Goal: Information Seeking & Learning: Learn about a topic

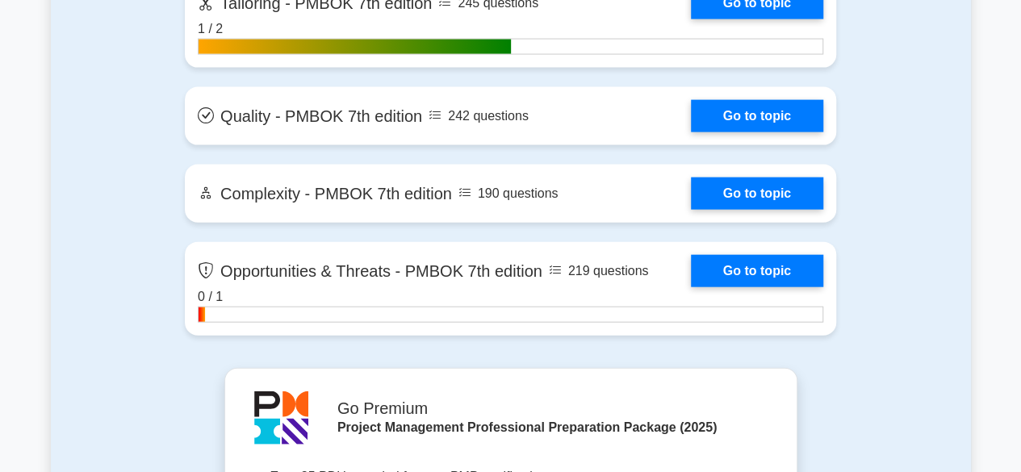
scroll to position [4797, 0]
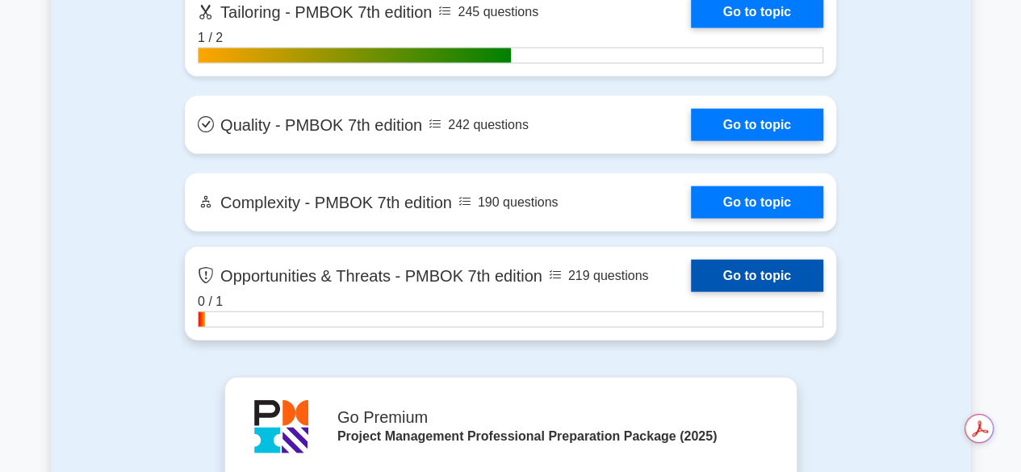
click at [691, 292] on link "Go to topic" at bounding box center [757, 276] width 132 height 32
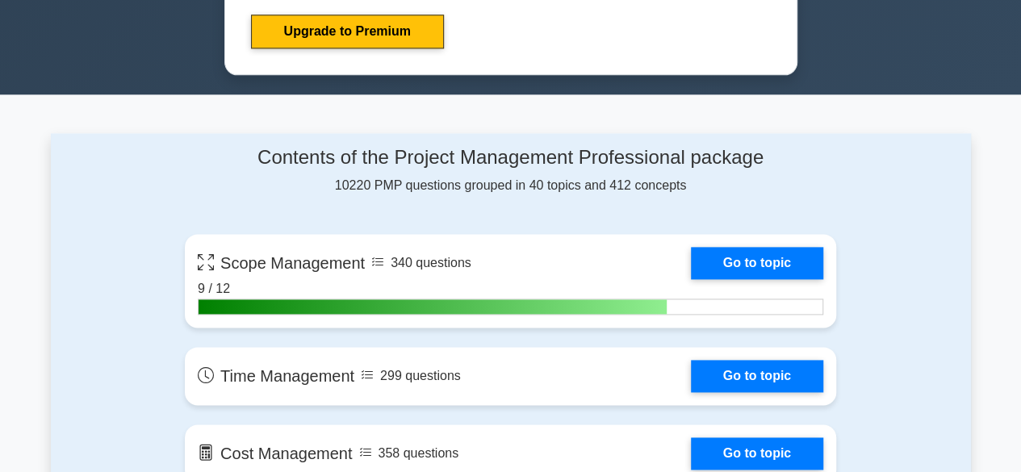
scroll to position [528, 0]
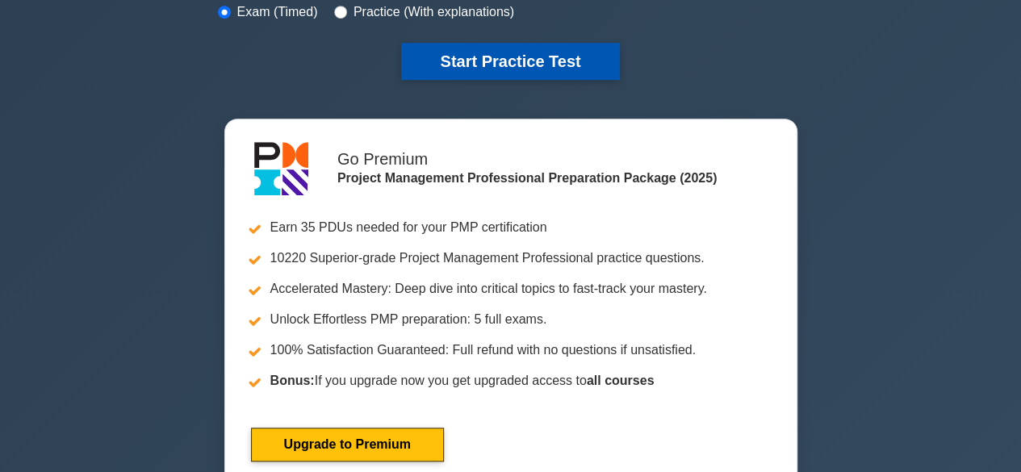
click at [520, 67] on button "Start Practice Test" at bounding box center [510, 61] width 218 height 37
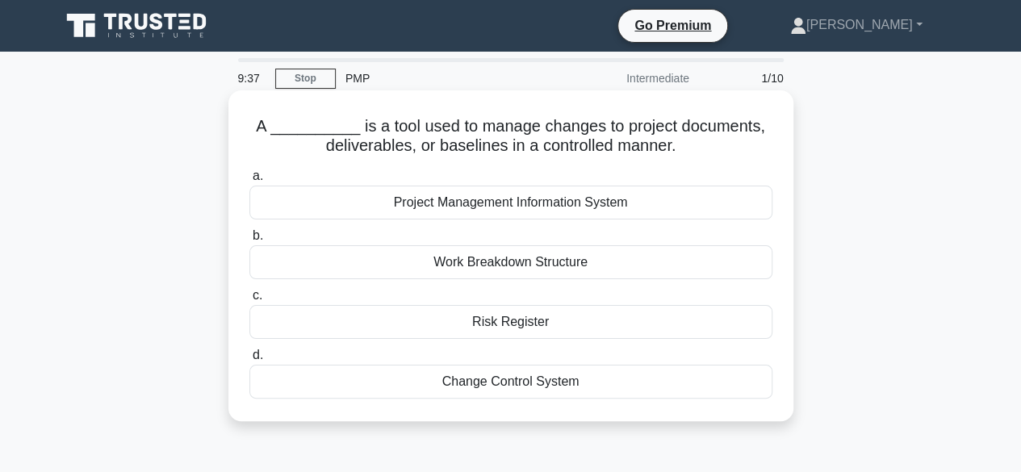
click at [536, 372] on div "Change Control System" at bounding box center [510, 382] width 523 height 34
click at [249, 361] on input "d. Change Control System" at bounding box center [249, 355] width 0 height 10
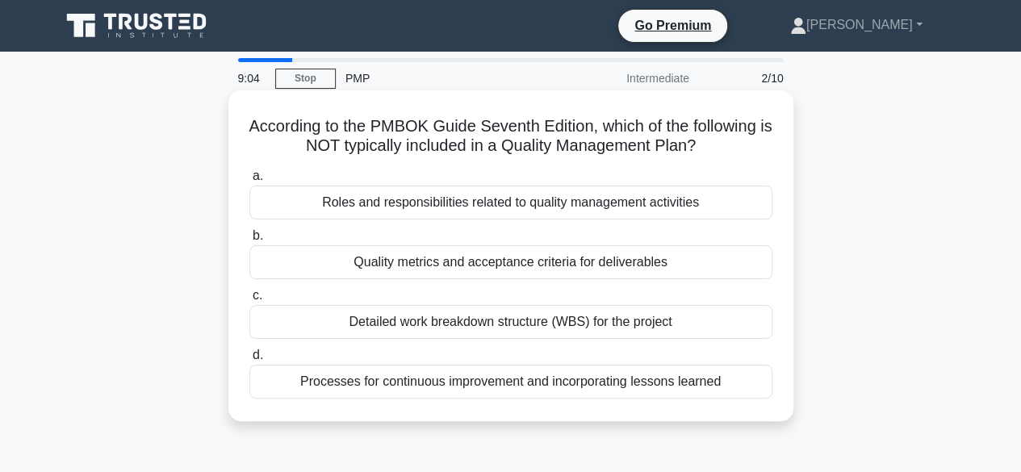
click at [541, 328] on div "Detailed work breakdown structure (WBS) for the project" at bounding box center [510, 322] width 523 height 34
click at [249, 301] on input "c. Detailed work breakdown structure (WBS) for the project" at bounding box center [249, 295] width 0 height 10
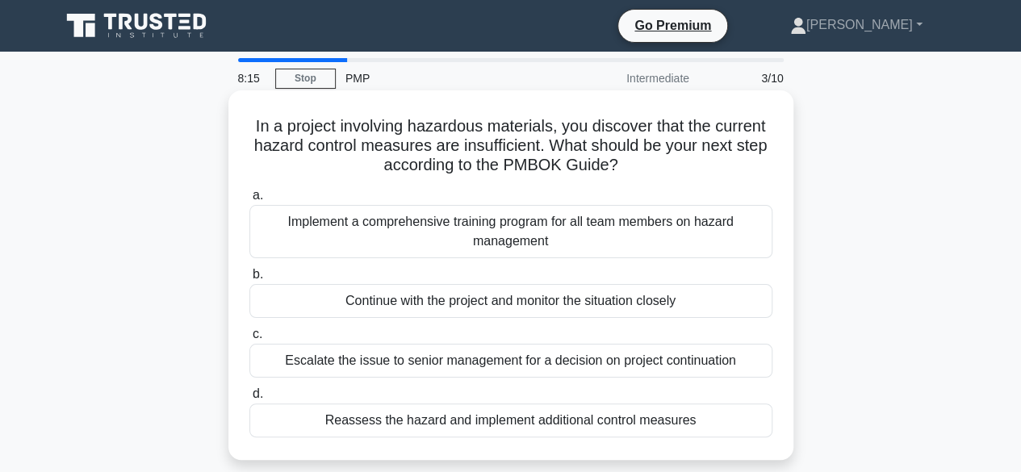
click at [623, 420] on div "Reassess the hazard and implement additional control measures" at bounding box center [510, 420] width 523 height 34
click at [249, 399] on input "d. Reassess the hazard and implement additional control measures" at bounding box center [249, 394] width 0 height 10
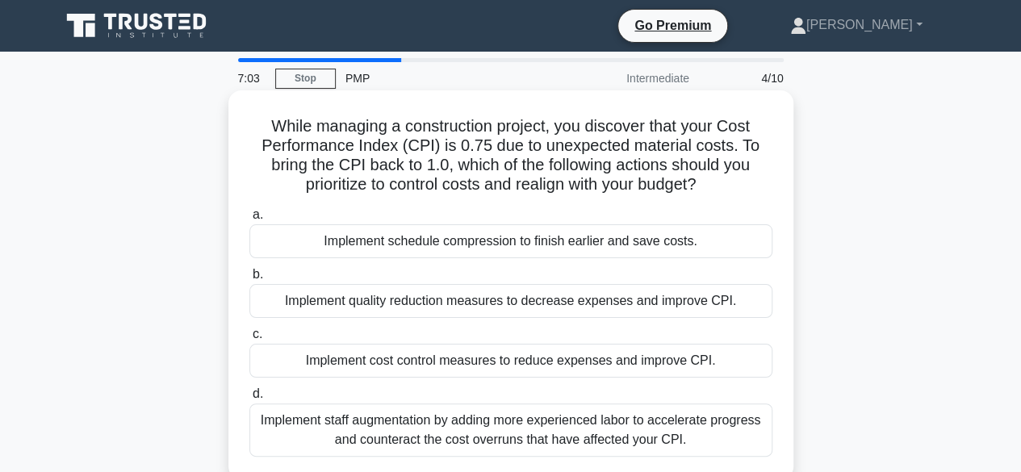
click at [515, 249] on div "Implement schedule compression to finish earlier and save costs." at bounding box center [510, 241] width 523 height 34
click at [249, 220] on input "a. Implement schedule compression to finish earlier and save costs." at bounding box center [249, 215] width 0 height 10
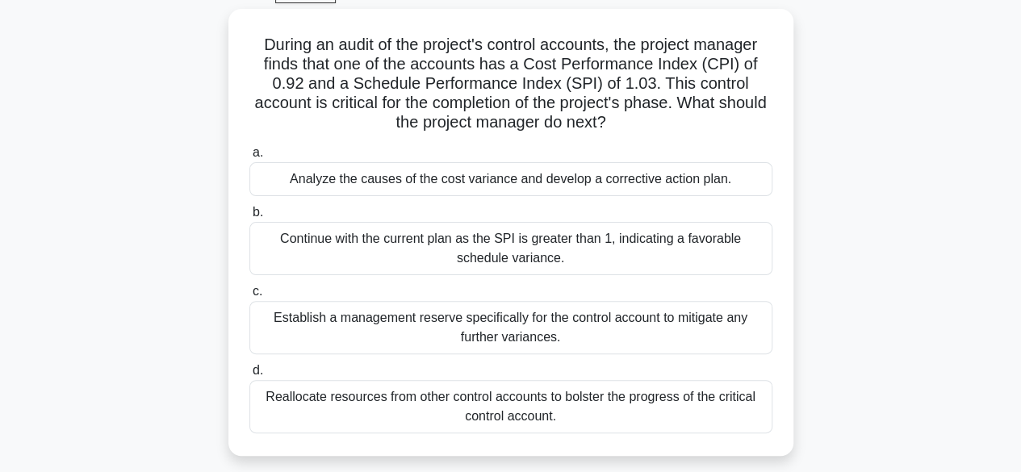
scroll to position [87, 0]
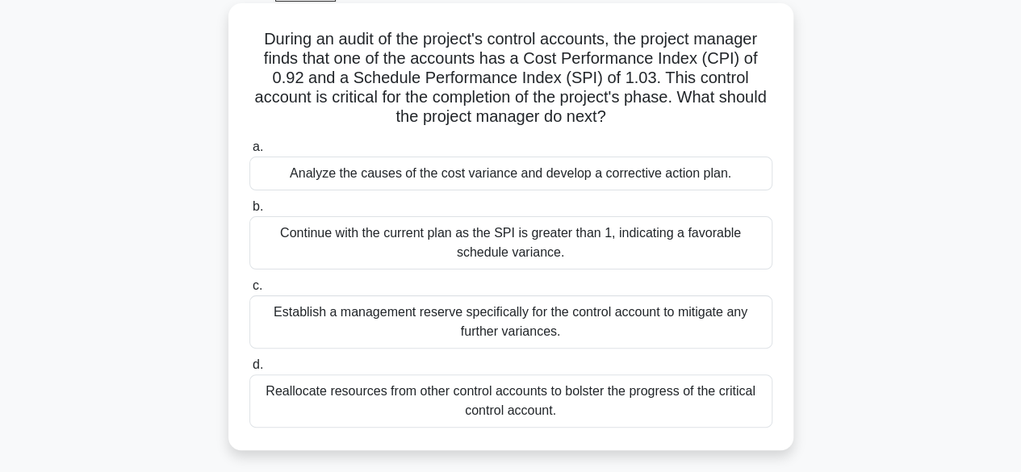
click at [538, 332] on div "Establish a management reserve specifically for the control account to mitigate…" at bounding box center [510, 321] width 523 height 53
click at [249, 291] on input "c. Establish a management reserve specifically for the control account to mitig…" at bounding box center [249, 286] width 0 height 10
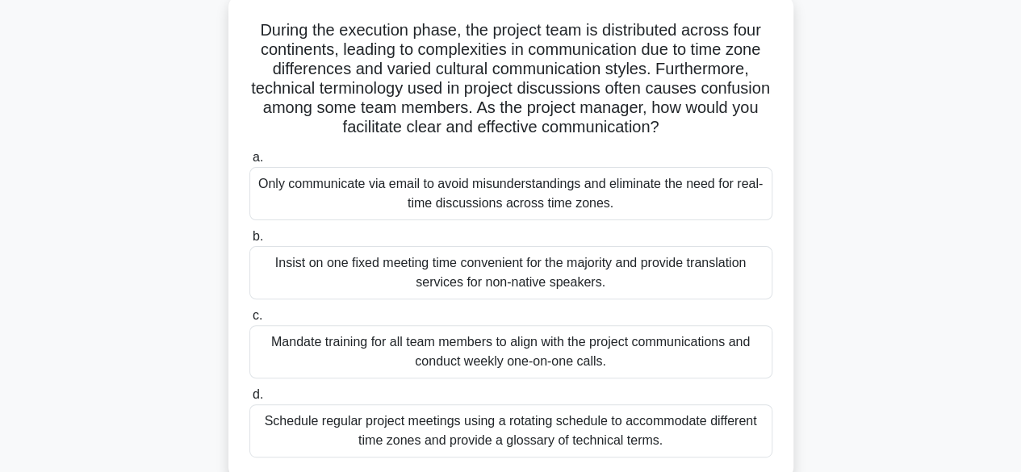
scroll to position [102, 0]
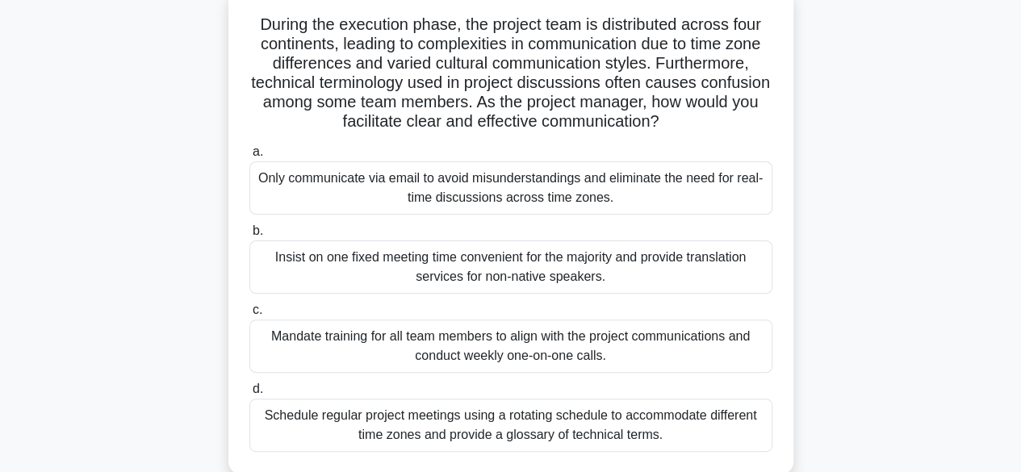
click at [570, 416] on div "Schedule regular project meetings using a rotating schedule to accommodate diff…" at bounding box center [510, 425] width 523 height 53
click at [249, 395] on input "d. Schedule regular project meetings using a rotating schedule to accommodate d…" at bounding box center [249, 389] width 0 height 10
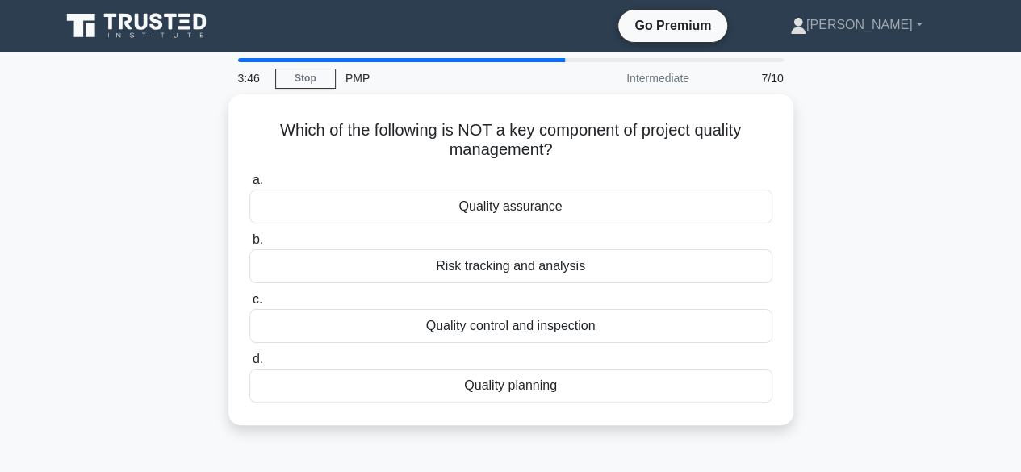
scroll to position [0, 0]
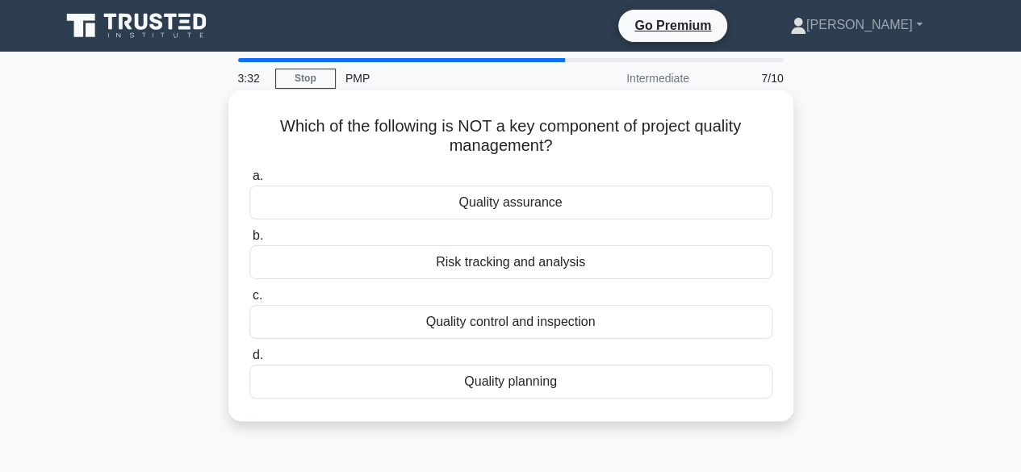
click at [486, 262] on div "Risk tracking and analysis" at bounding box center [510, 262] width 523 height 34
click at [249, 241] on input "b. Risk tracking and analysis" at bounding box center [249, 236] width 0 height 10
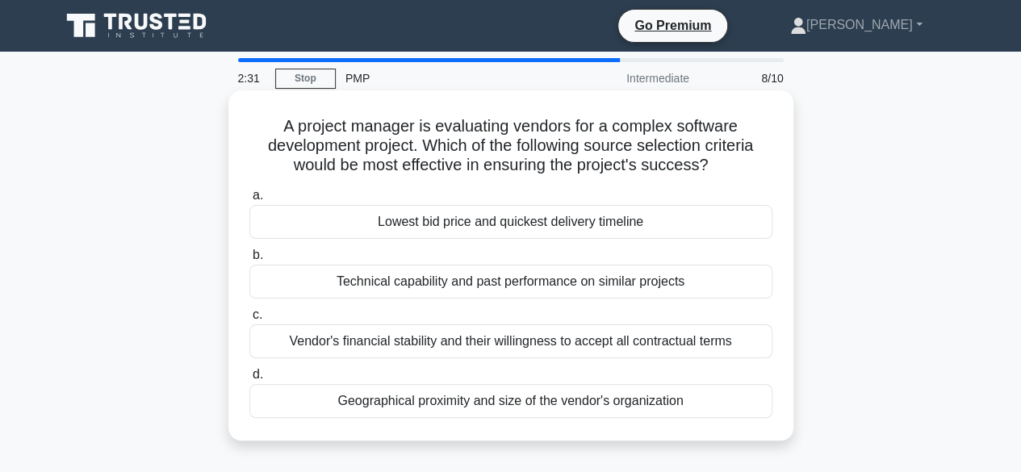
click at [487, 346] on div "Vendor's financial stability and their willingness to accept all contractual te…" at bounding box center [510, 341] width 523 height 34
click at [249, 320] on input "c. Vendor's financial stability and their willingness to accept all contractual…" at bounding box center [249, 315] width 0 height 10
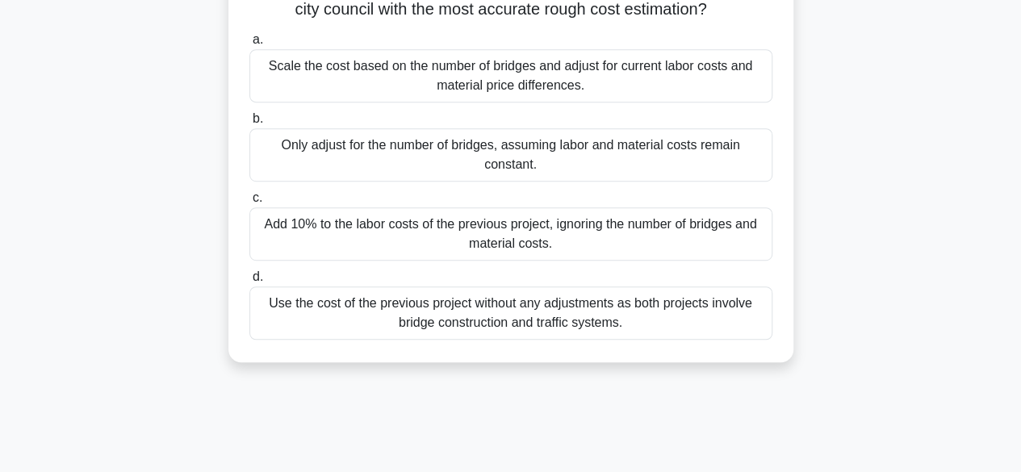
scroll to position [374, 0]
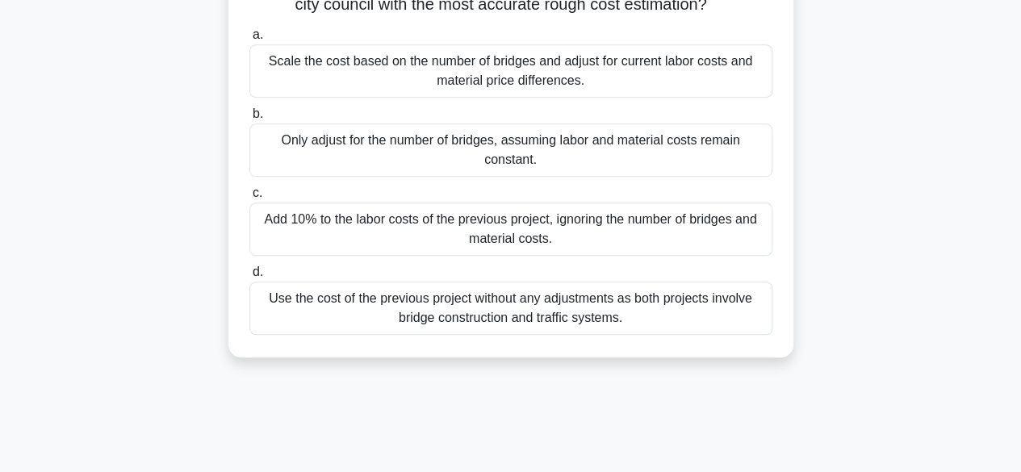
click at [483, 333] on div "Use the cost of the previous project without any adjustments as both projects i…" at bounding box center [510, 308] width 523 height 53
click at [249, 278] on input "d. Use the cost of the previous project without any adjustments as both project…" at bounding box center [249, 272] width 0 height 10
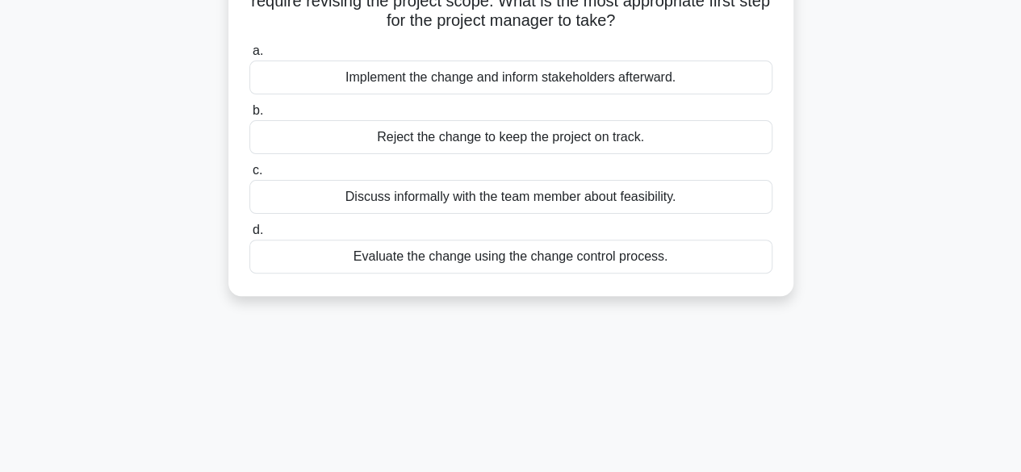
scroll to position [0, 0]
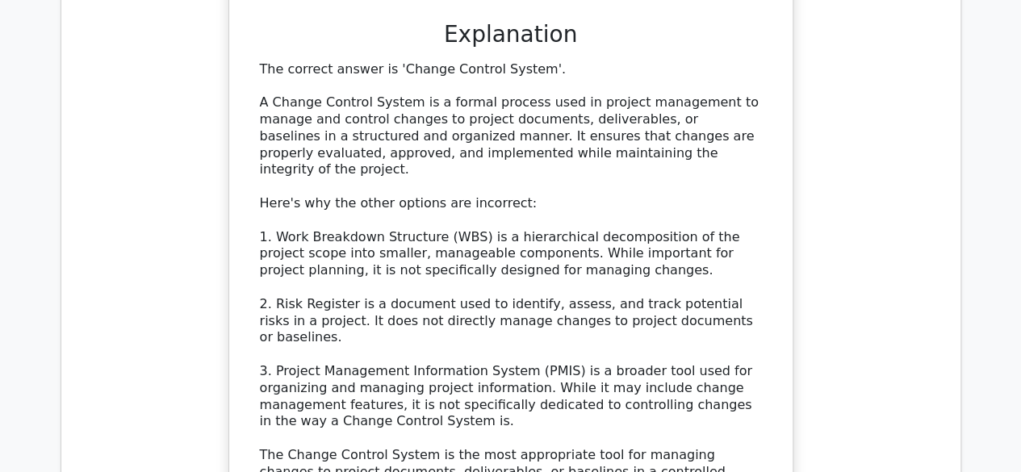
scroll to position [1788, 0]
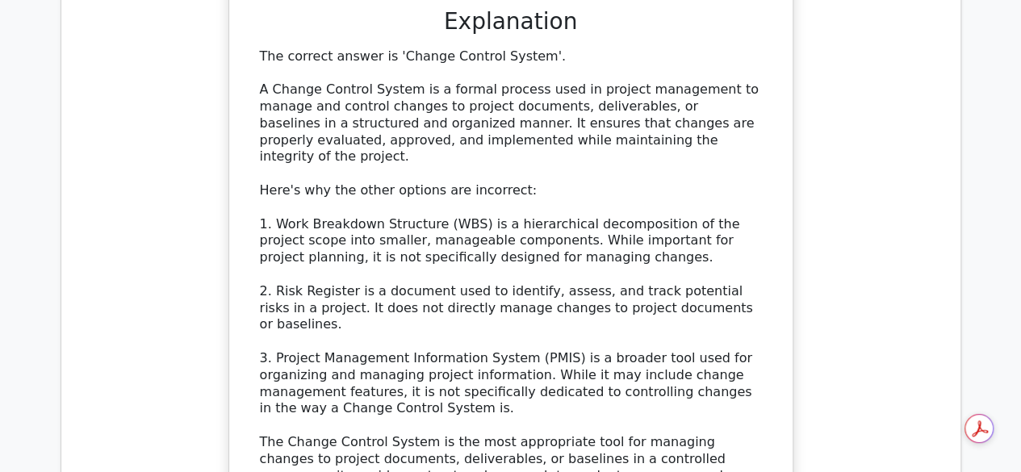
drag, startPoint x: 1026, startPoint y: 59, endPoint x: 1006, endPoint y: 286, distance: 228.4
click at [1006, 286] on html "Go Premium Rita J" at bounding box center [510, 25] width 1021 height 3627
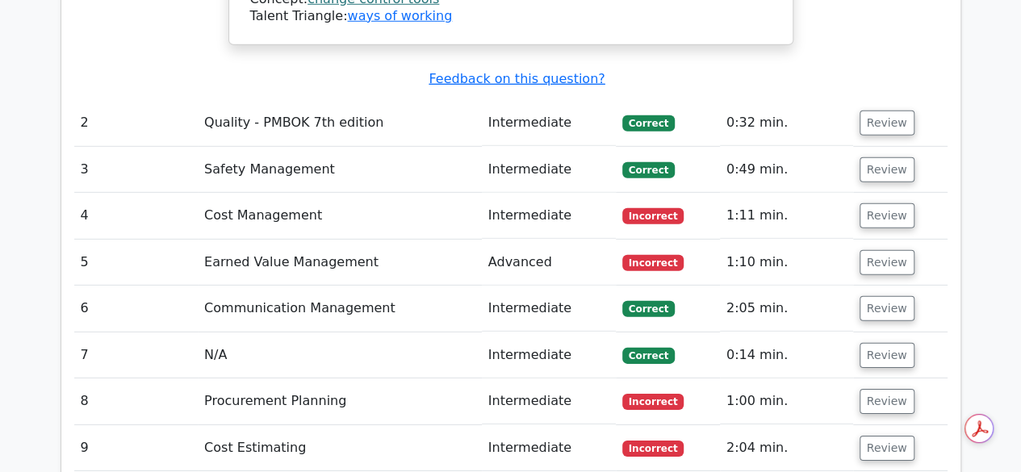
scroll to position [2298, 0]
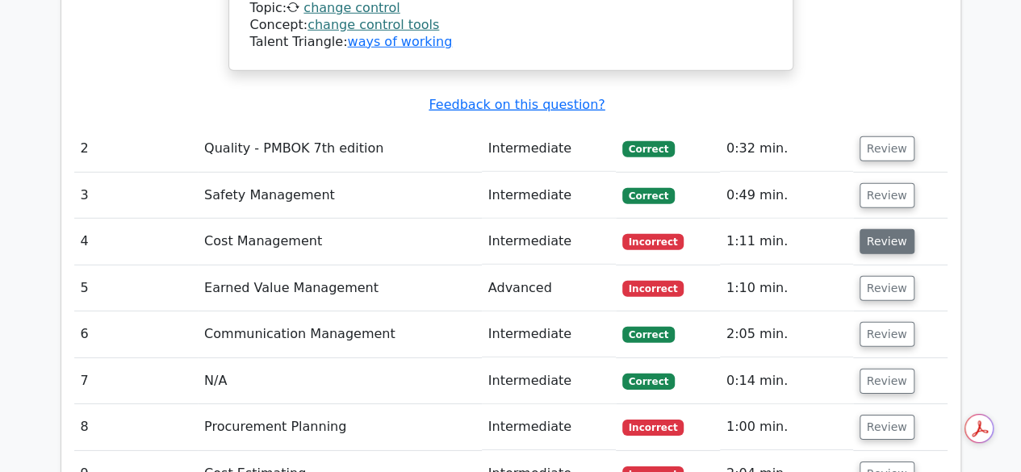
click at [889, 229] on button "Review" at bounding box center [886, 241] width 55 height 25
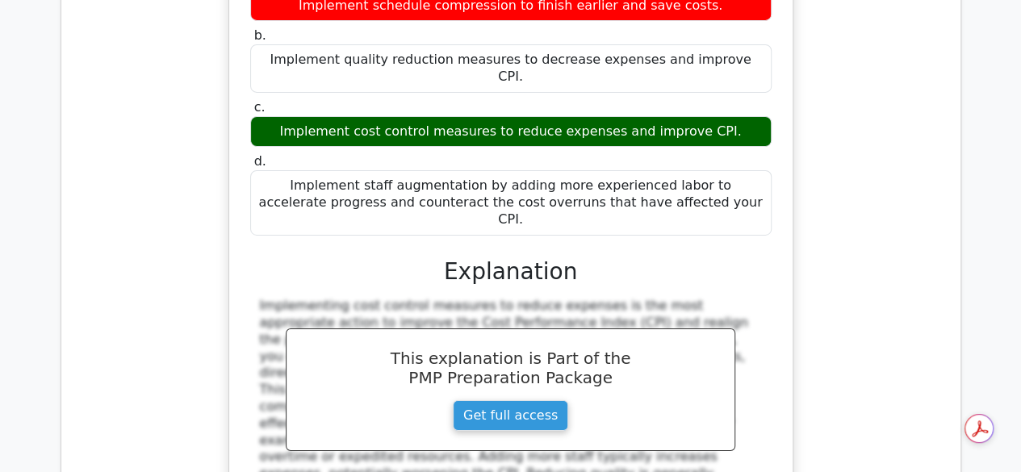
scroll to position [2712, 0]
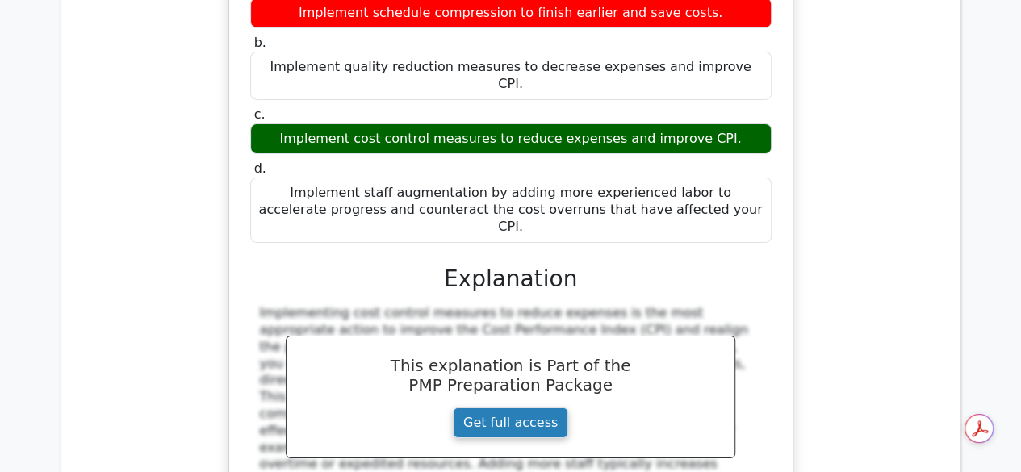
click at [526, 407] on link "Get full access" at bounding box center [510, 422] width 115 height 31
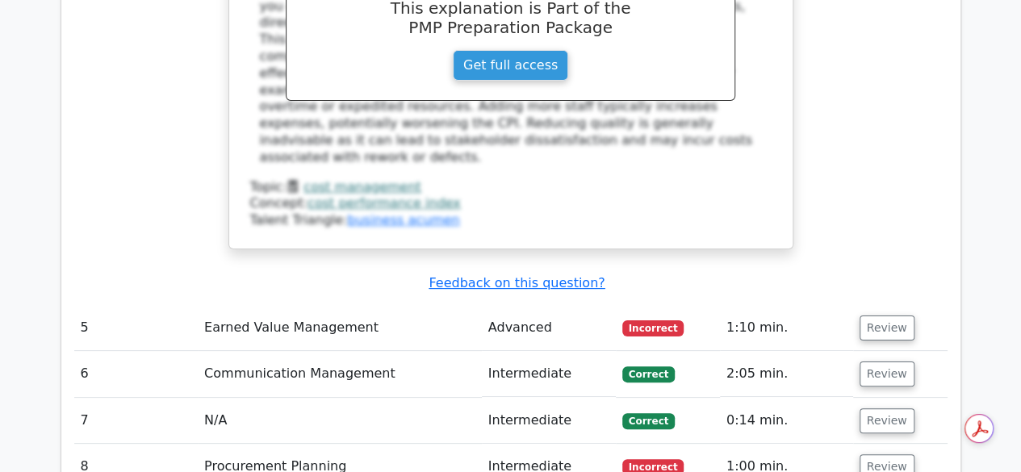
scroll to position [3122, 0]
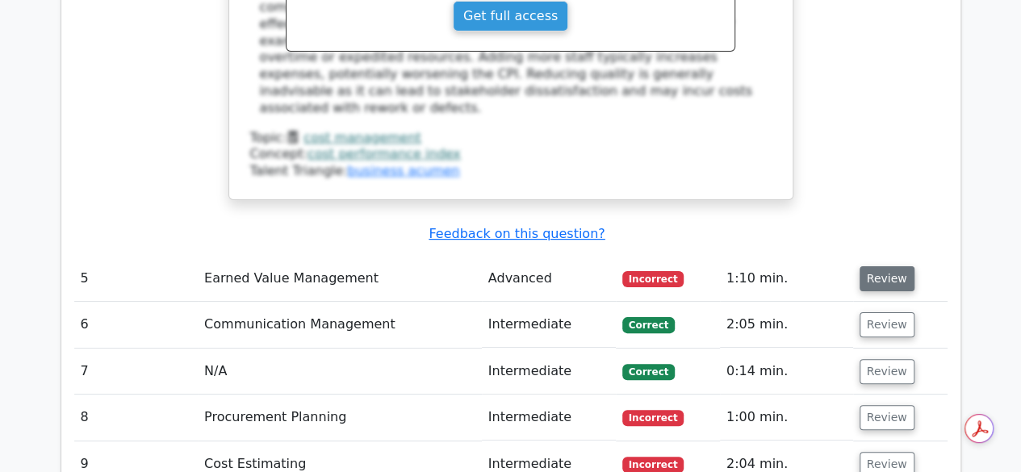
click at [873, 266] on button "Review" at bounding box center [886, 278] width 55 height 25
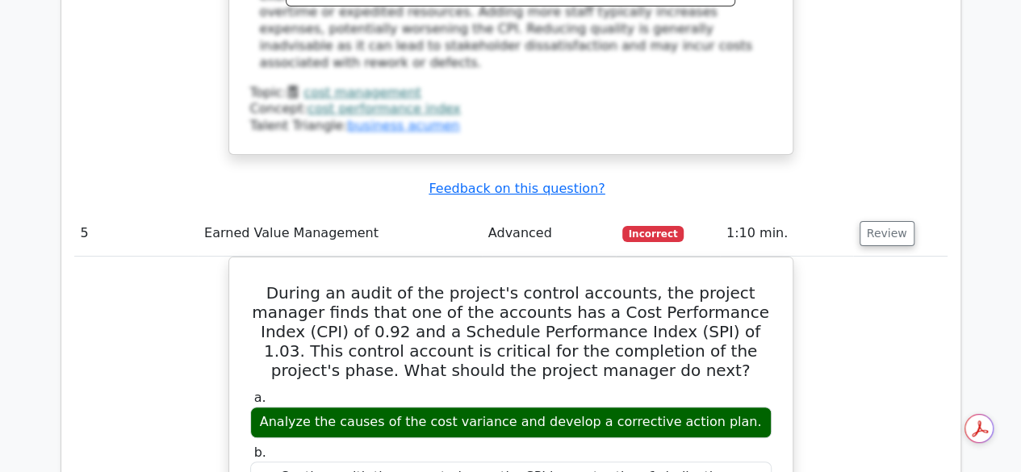
scroll to position [3178, 0]
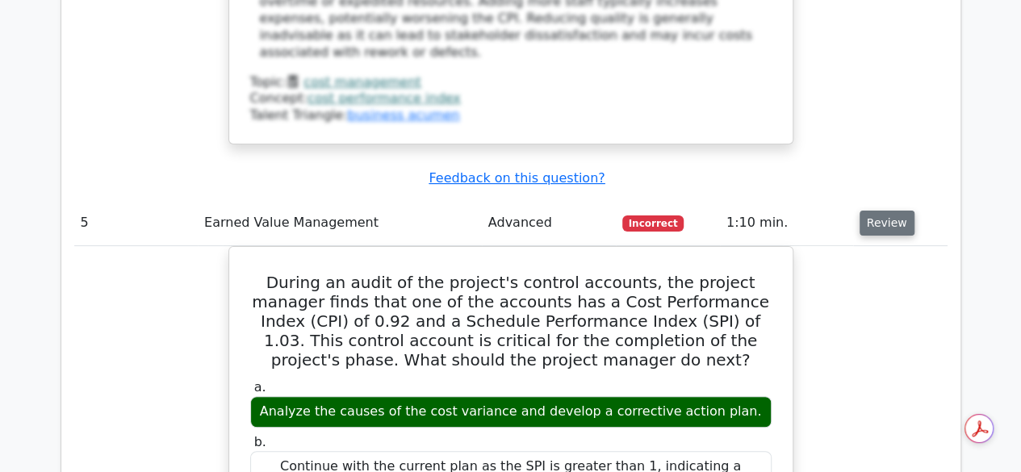
click at [878, 211] on button "Review" at bounding box center [886, 223] width 55 height 25
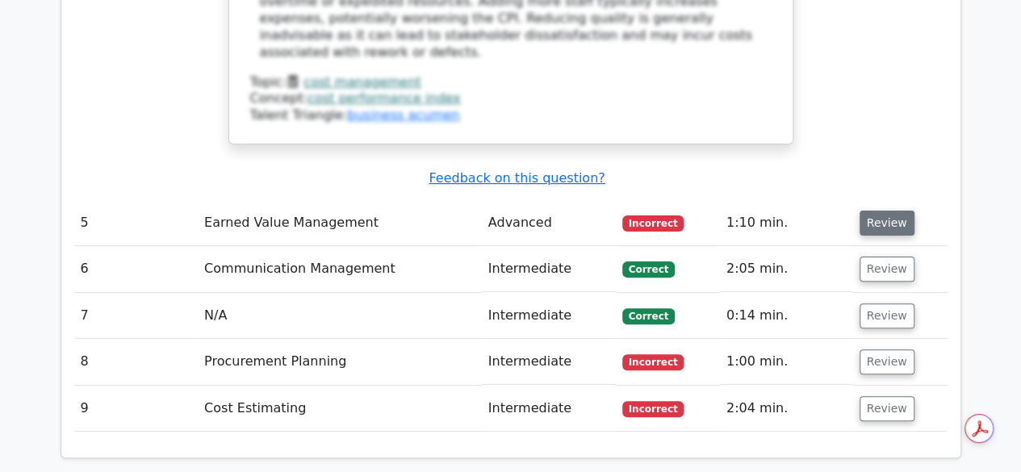
click at [878, 211] on button "Review" at bounding box center [886, 223] width 55 height 25
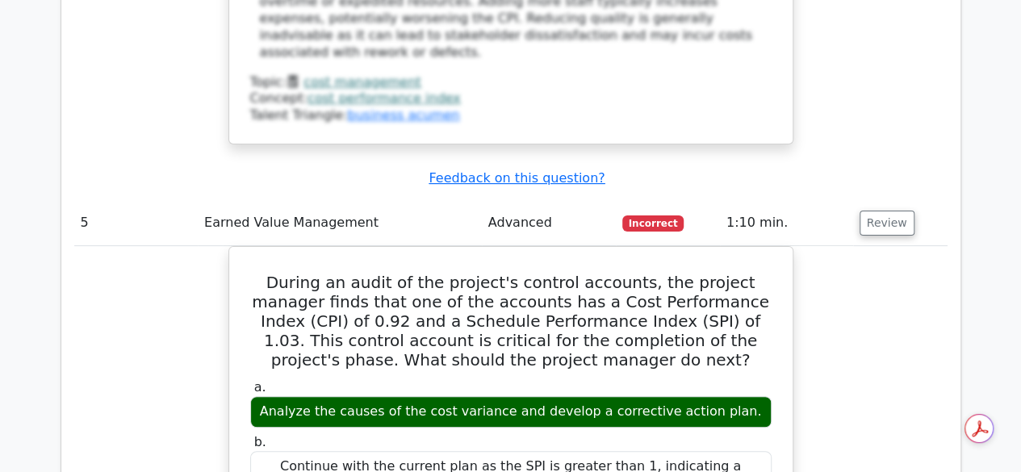
click at [543, 200] on td "Advanced" at bounding box center [549, 223] width 134 height 46
click at [513, 200] on td "Advanced" at bounding box center [549, 223] width 134 height 46
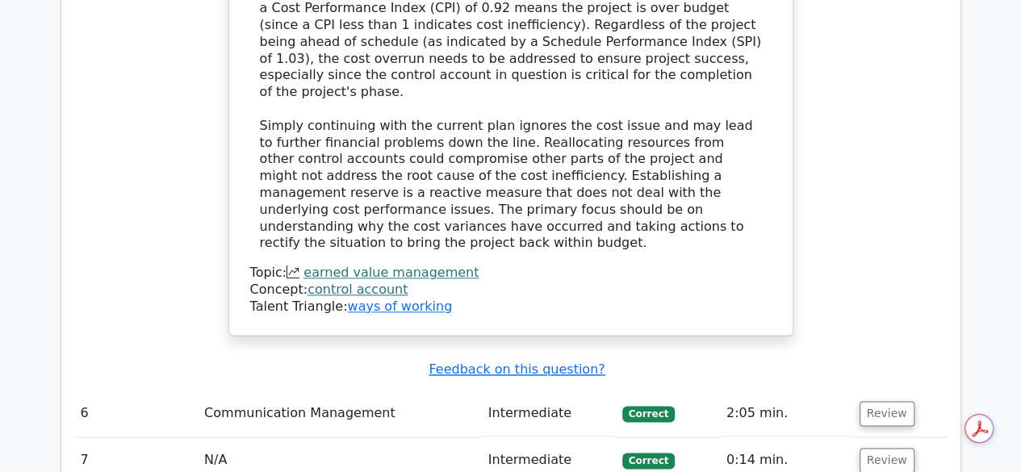
scroll to position [3999, 0]
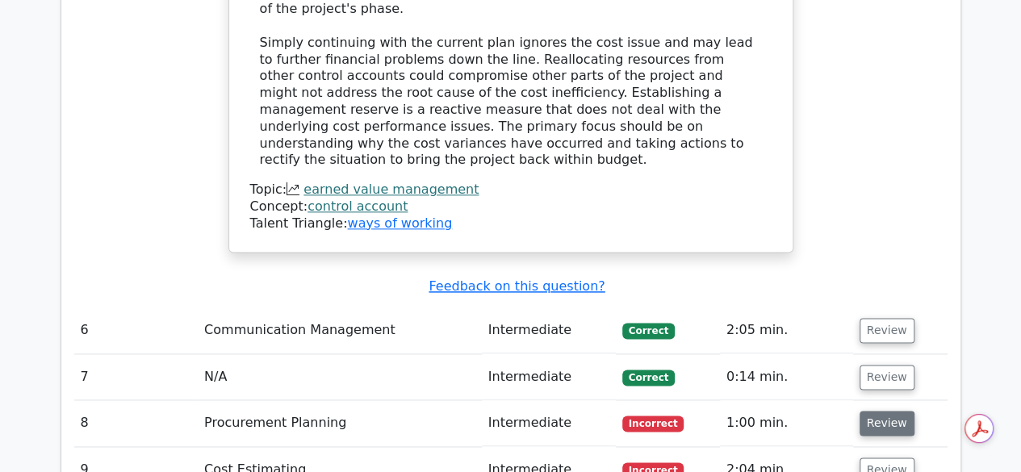
click at [875, 411] on button "Review" at bounding box center [886, 423] width 55 height 25
